Goal: Find specific page/section: Find specific page/section

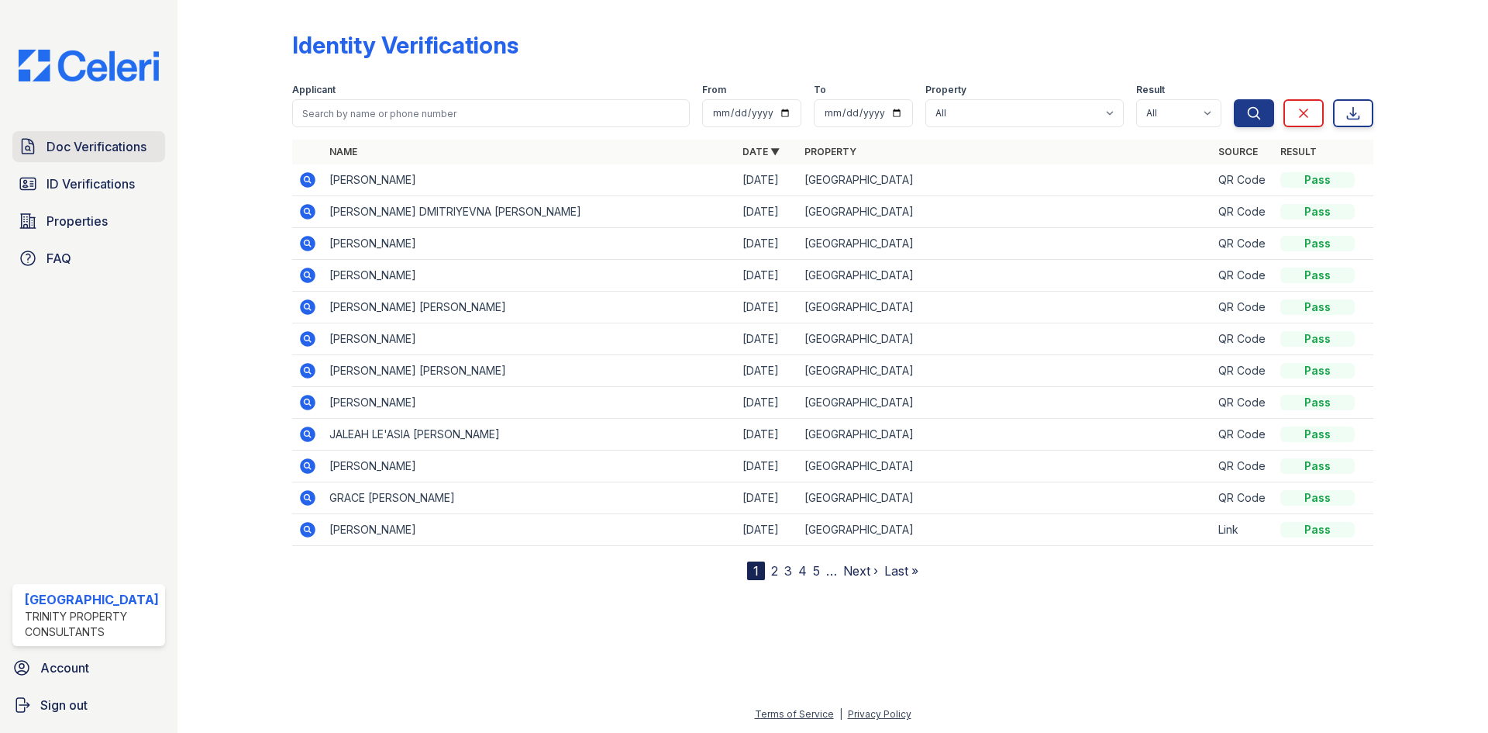
click at [116, 151] on span "Doc Verifications" at bounding box center [97, 146] width 100 height 19
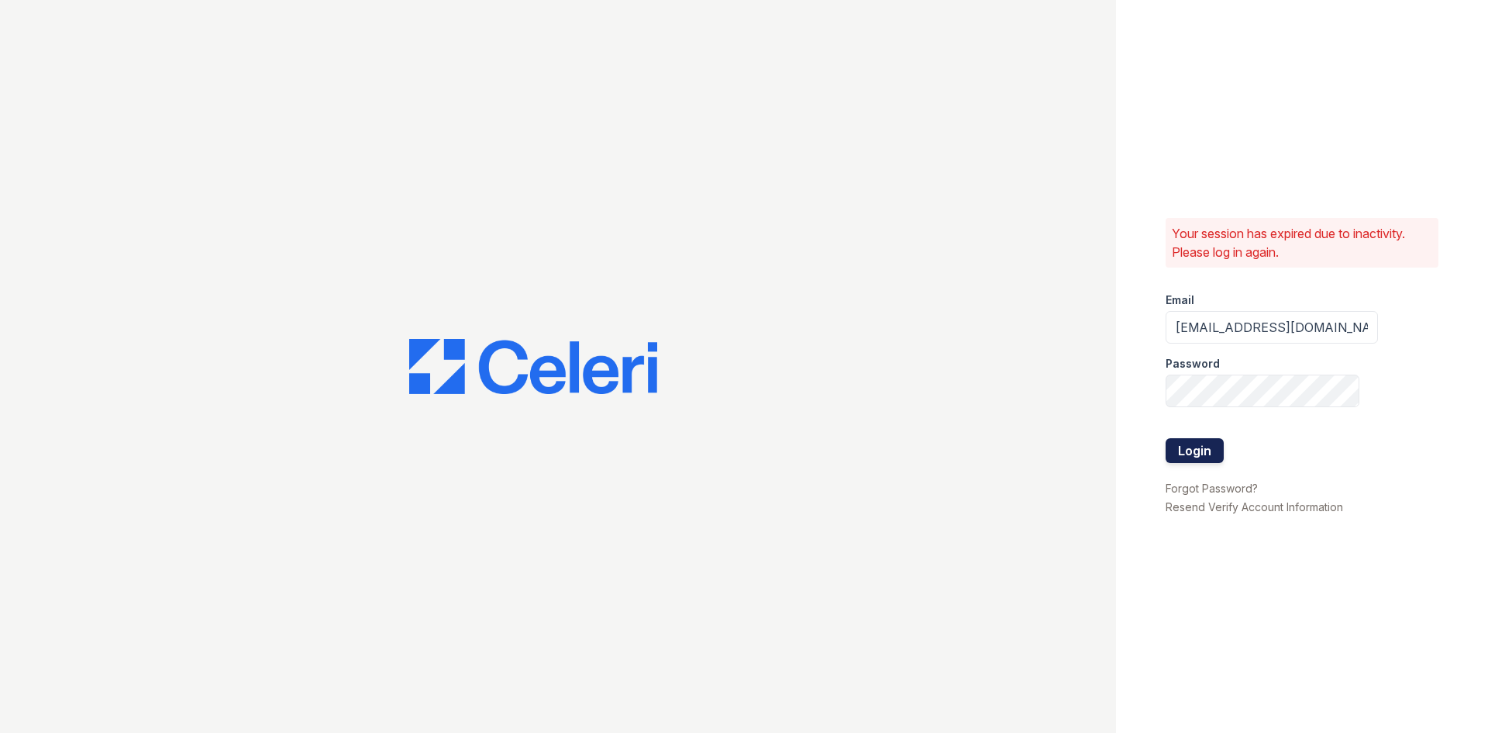
click at [1202, 448] on button "Login" at bounding box center [1195, 450] width 58 height 25
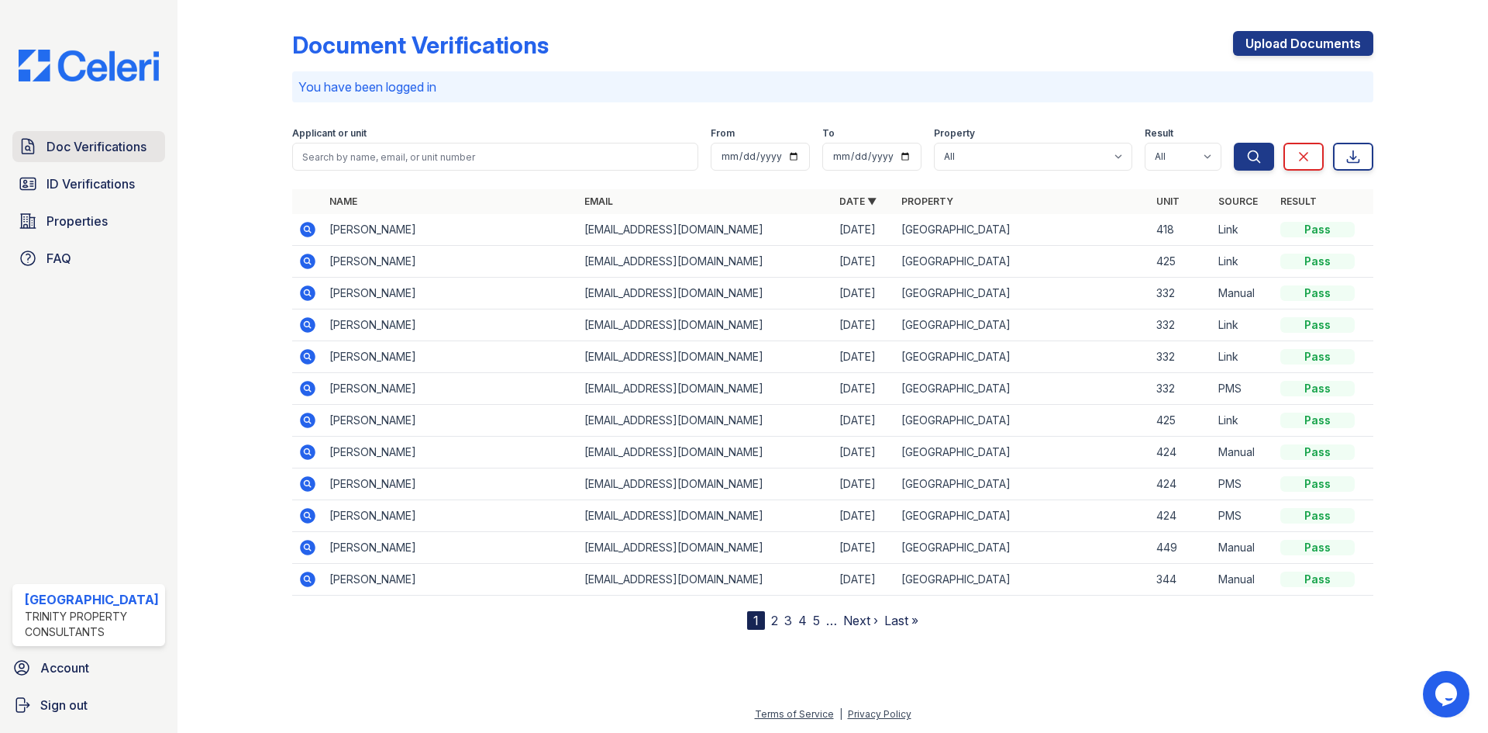
click at [116, 144] on span "Doc Verifications" at bounding box center [97, 146] width 100 height 19
